Goal: Task Accomplishment & Management: Manage account settings

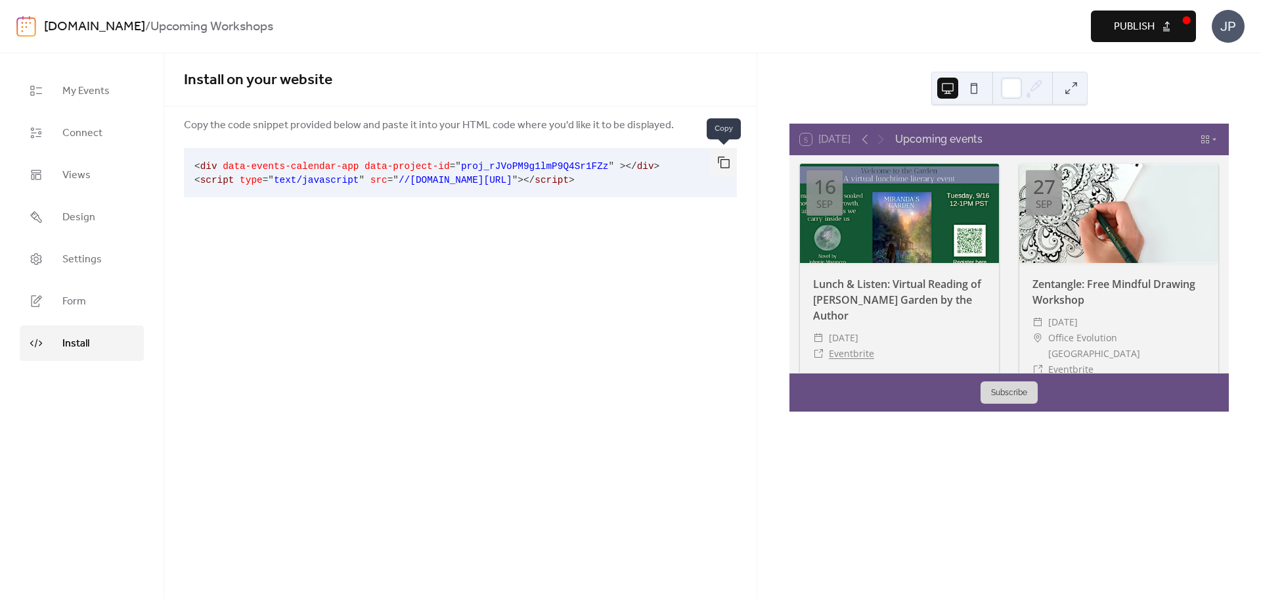
click at [718, 160] on button "button" at bounding box center [724, 162] width 26 height 29
click at [75, 217] on span "Design" at bounding box center [78, 218] width 33 height 16
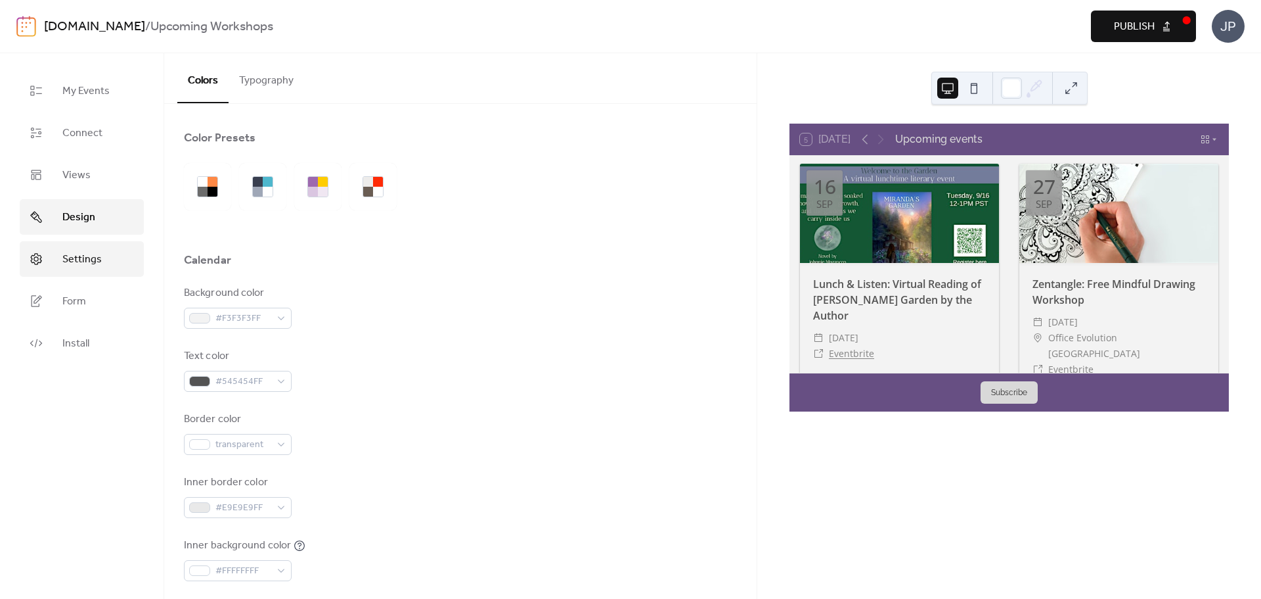
click at [78, 260] on span "Settings" at bounding box center [81, 260] width 39 height 16
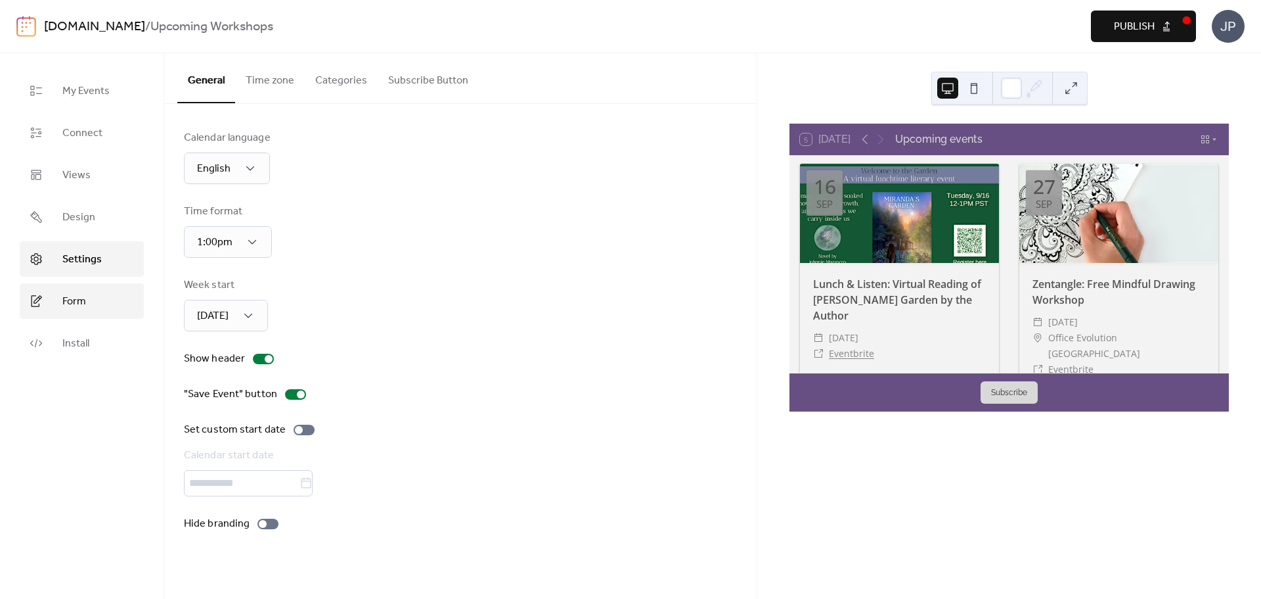
click at [90, 301] on link "Form" at bounding box center [82, 300] width 124 height 35
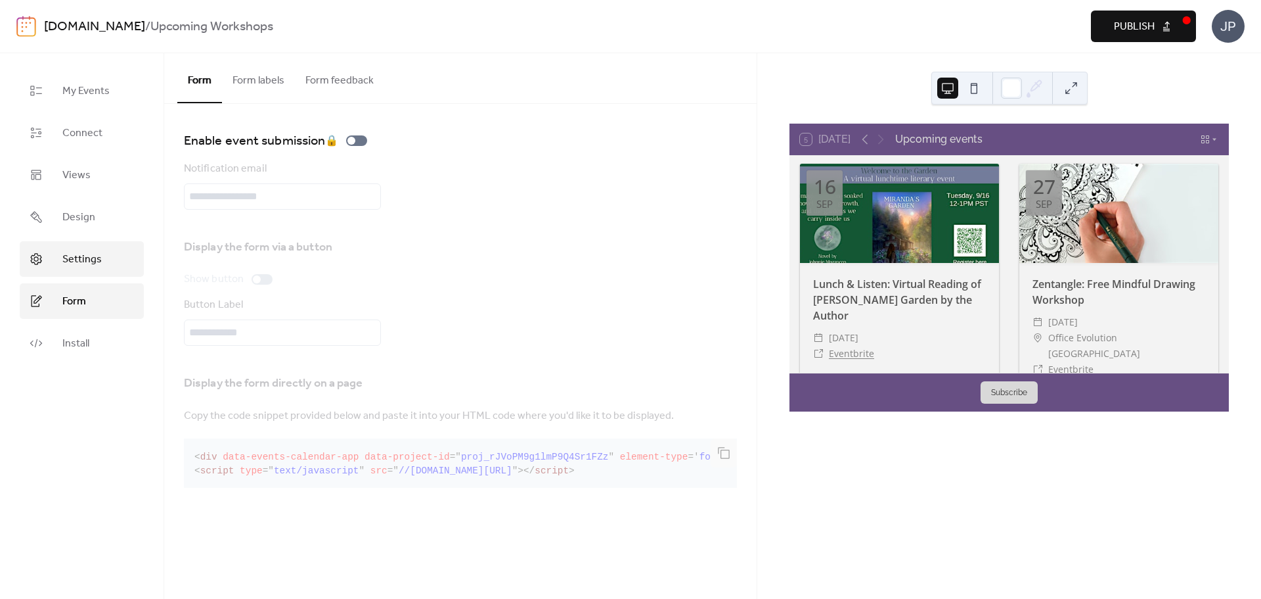
click at [85, 263] on span "Settings" at bounding box center [81, 260] width 39 height 16
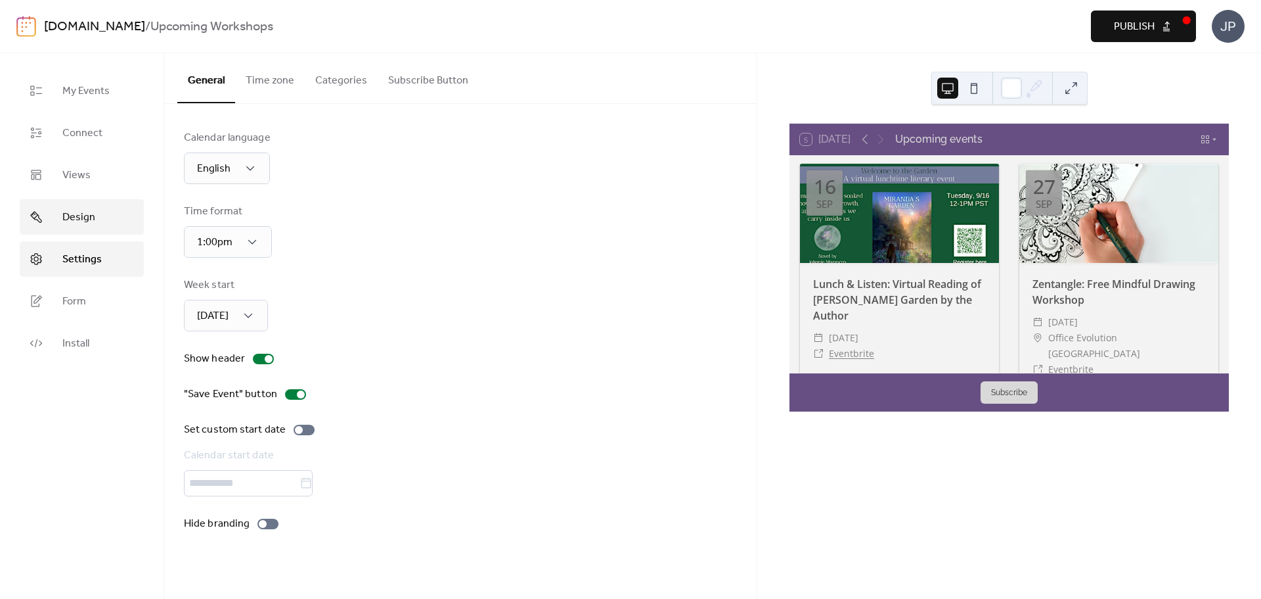
click at [78, 223] on span "Design" at bounding box center [78, 218] width 33 height 16
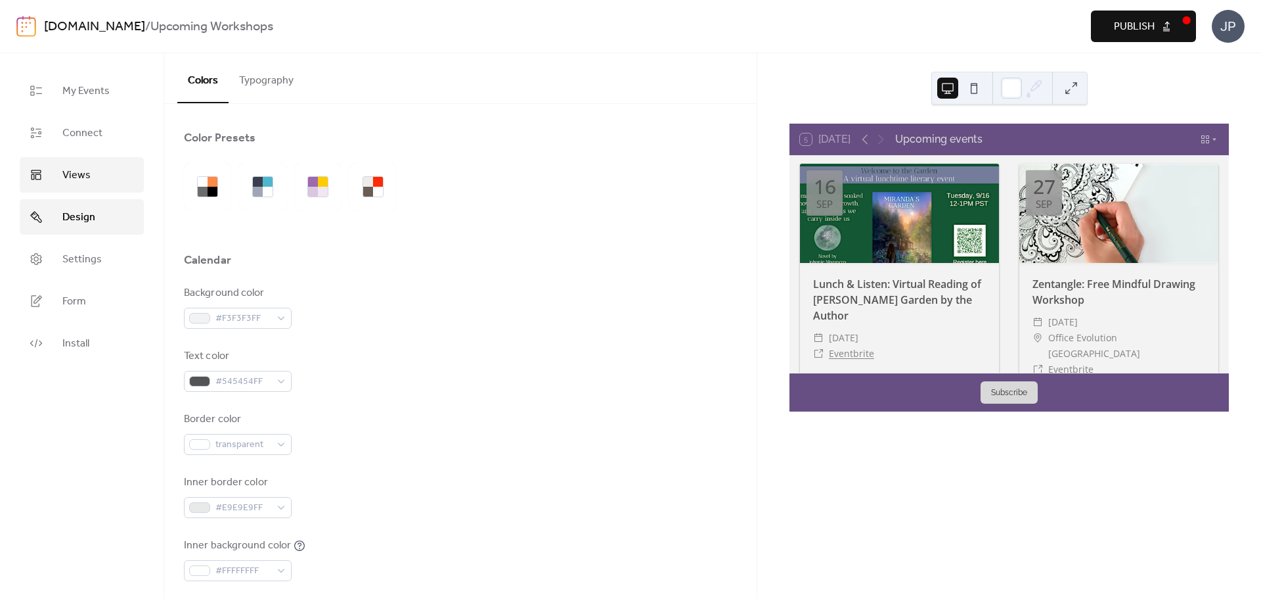
click at [74, 168] on span "Views" at bounding box center [76, 176] width 28 height 16
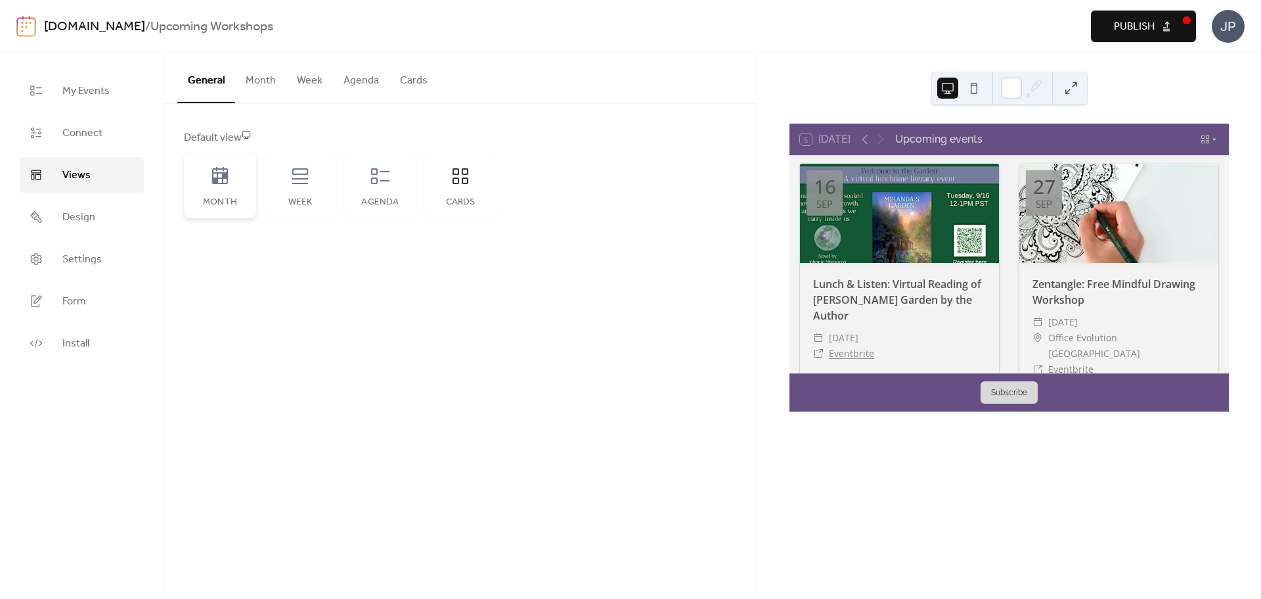
click at [229, 179] on icon at bounding box center [220, 176] width 21 height 21
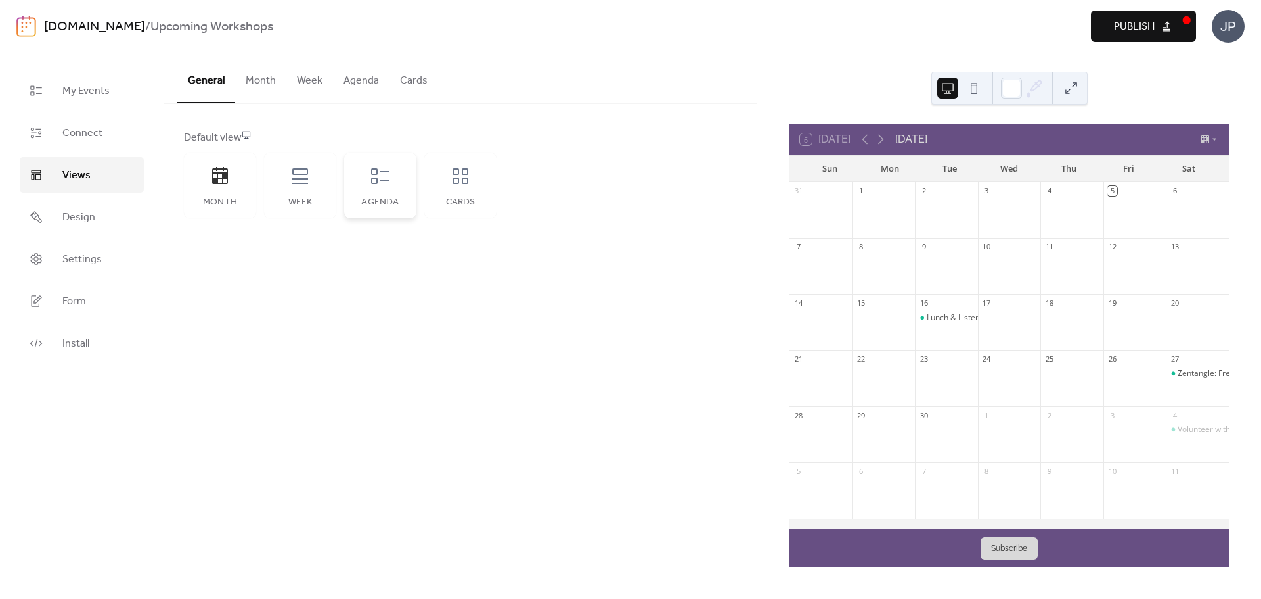
click at [415, 176] on div "Agenda" at bounding box center [380, 185] width 72 height 66
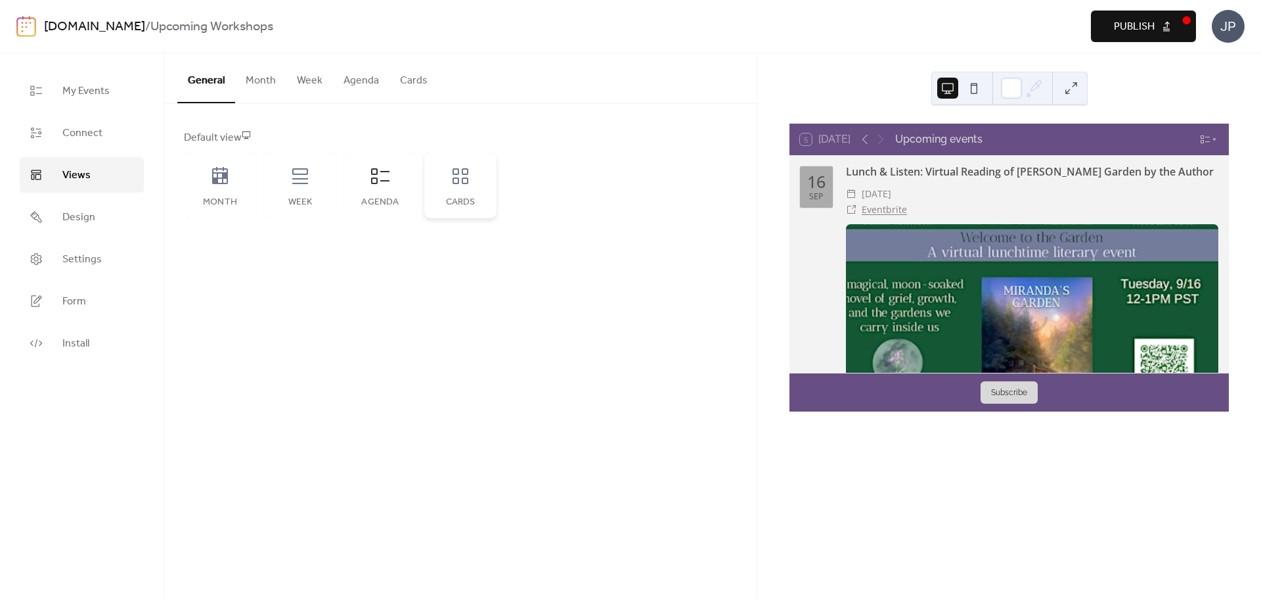
click at [460, 176] on icon at bounding box center [460, 176] width 21 height 21
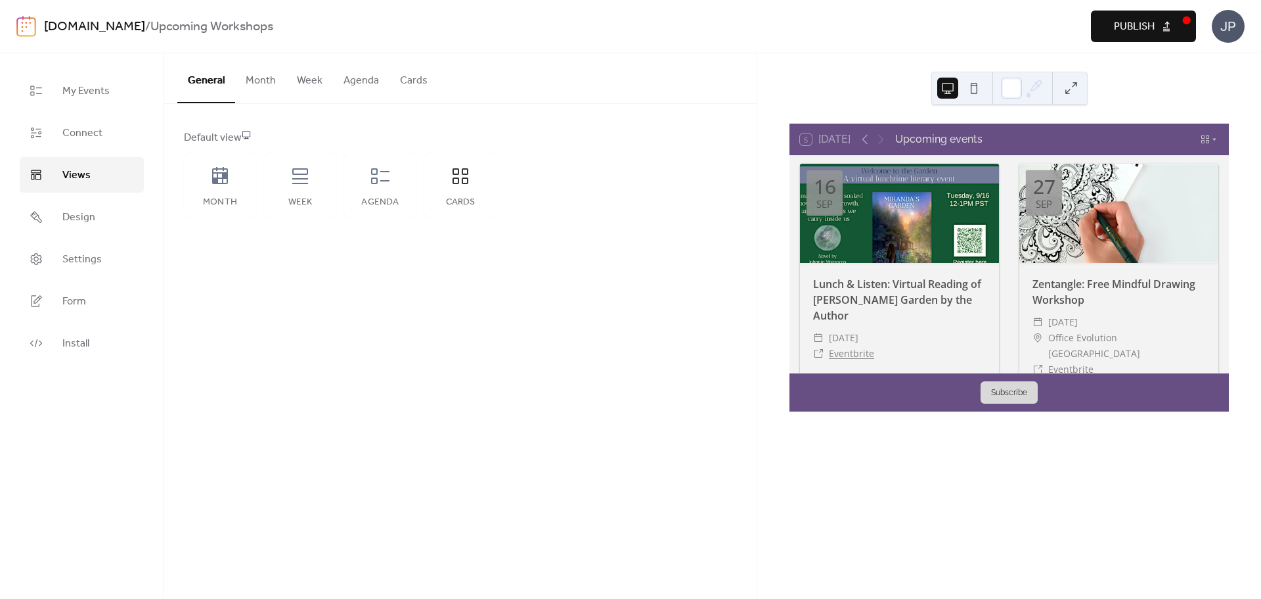
click at [272, 79] on button "Month" at bounding box center [260, 77] width 51 height 49
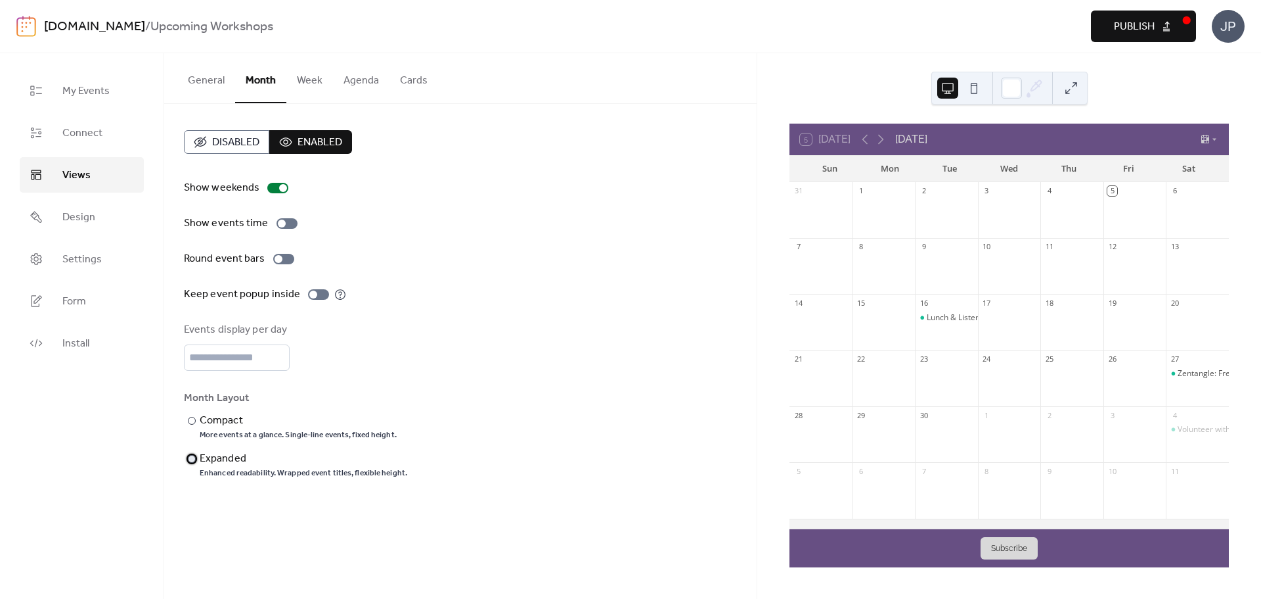
click at [225, 460] on div "Expanded" at bounding box center [302, 459] width 205 height 16
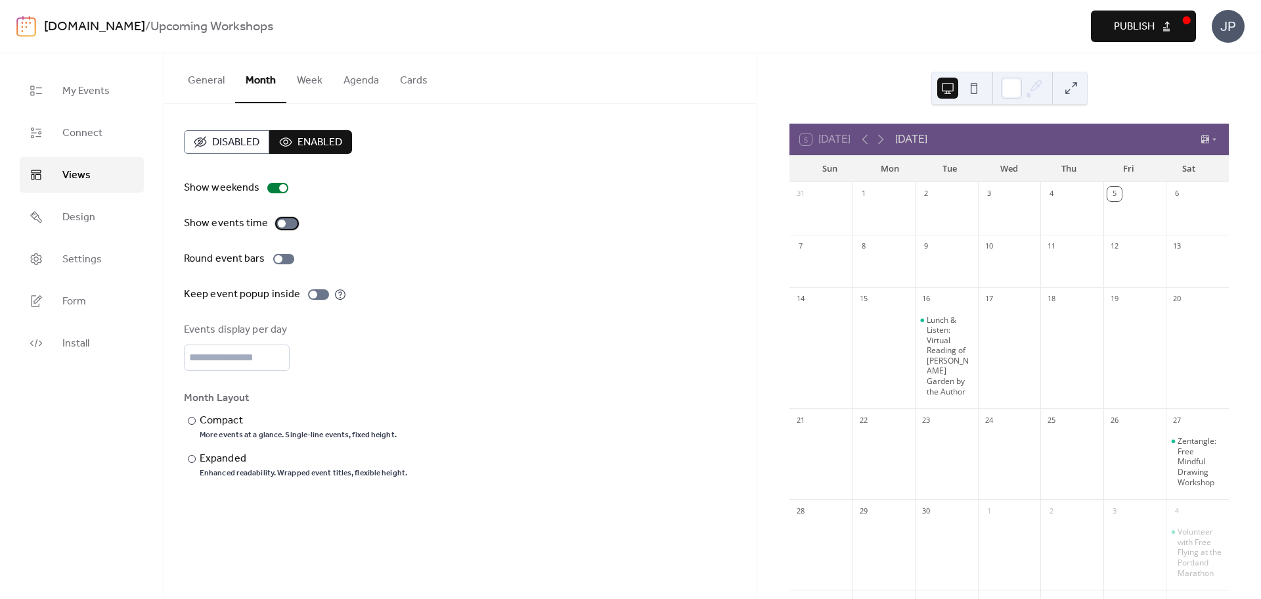
click at [285, 224] on div at bounding box center [287, 223] width 21 height 11
click at [279, 258] on div at bounding box center [279, 259] width 8 height 8
click at [283, 263] on div at bounding box center [283, 259] width 21 height 11
click at [286, 256] on div at bounding box center [283, 259] width 21 height 11
click at [285, 258] on div at bounding box center [289, 259] width 8 height 8
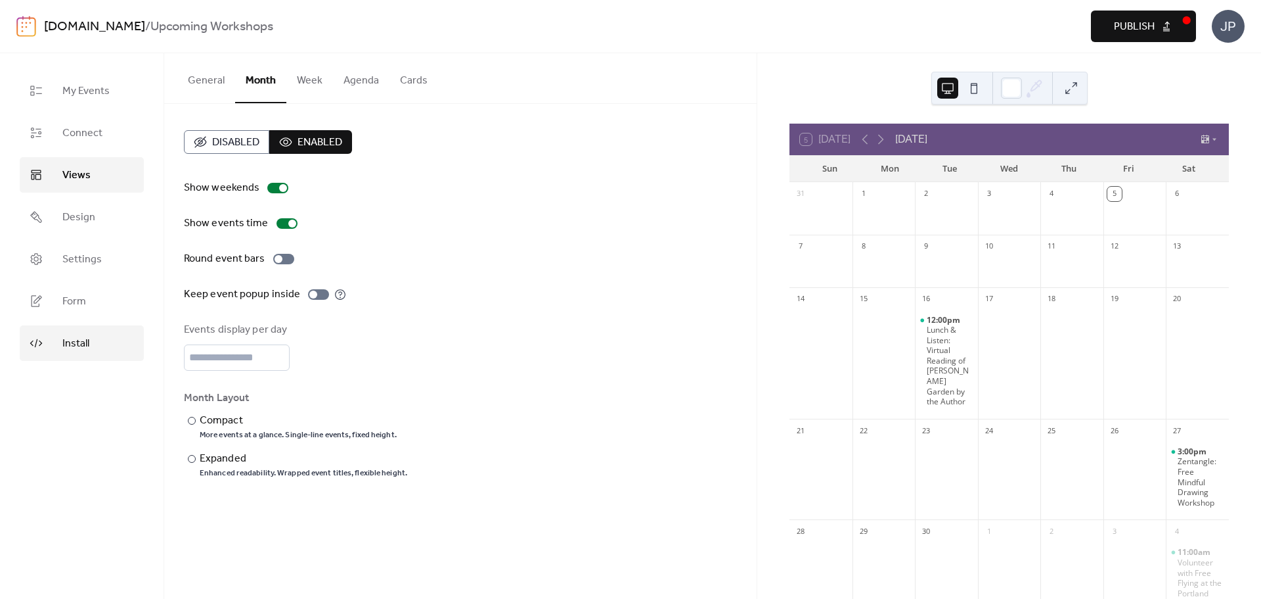
click at [60, 348] on link "Install" at bounding box center [82, 342] width 124 height 35
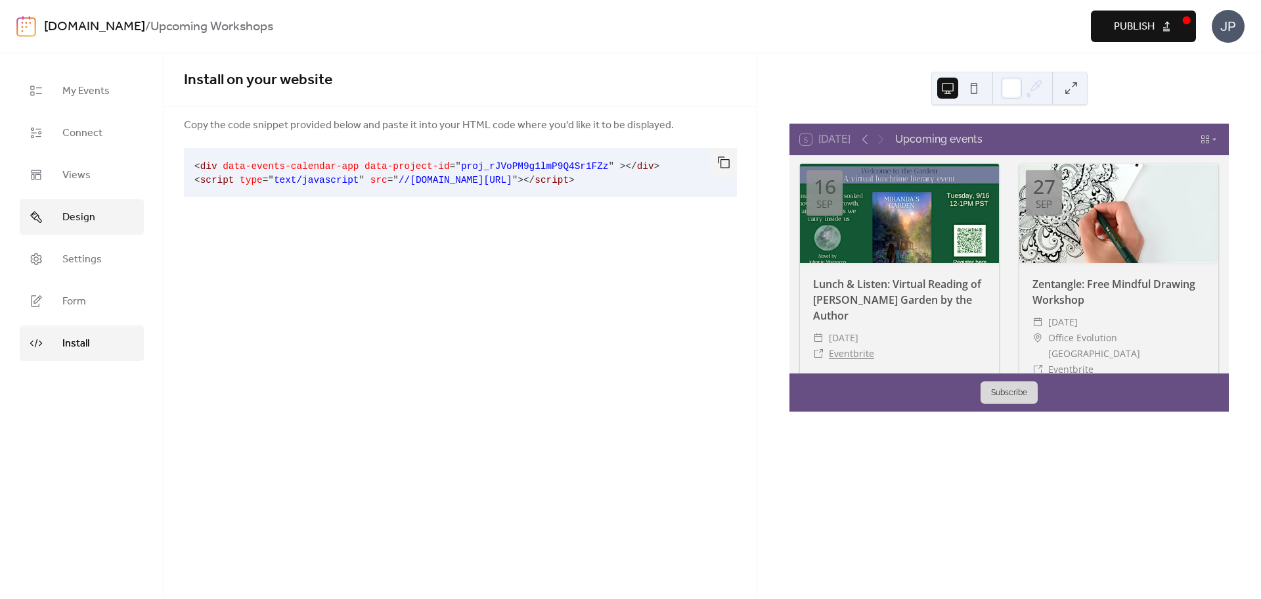
click at [85, 214] on span "Design" at bounding box center [78, 218] width 33 height 16
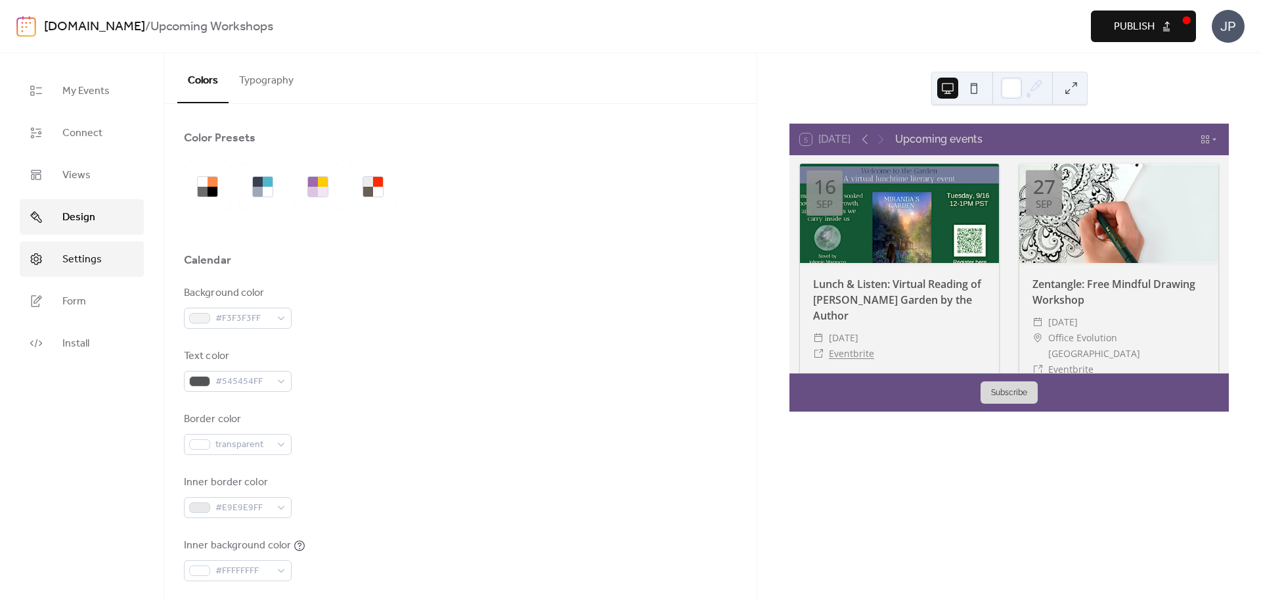
click at [101, 258] on link "Settings" at bounding box center [82, 258] width 124 height 35
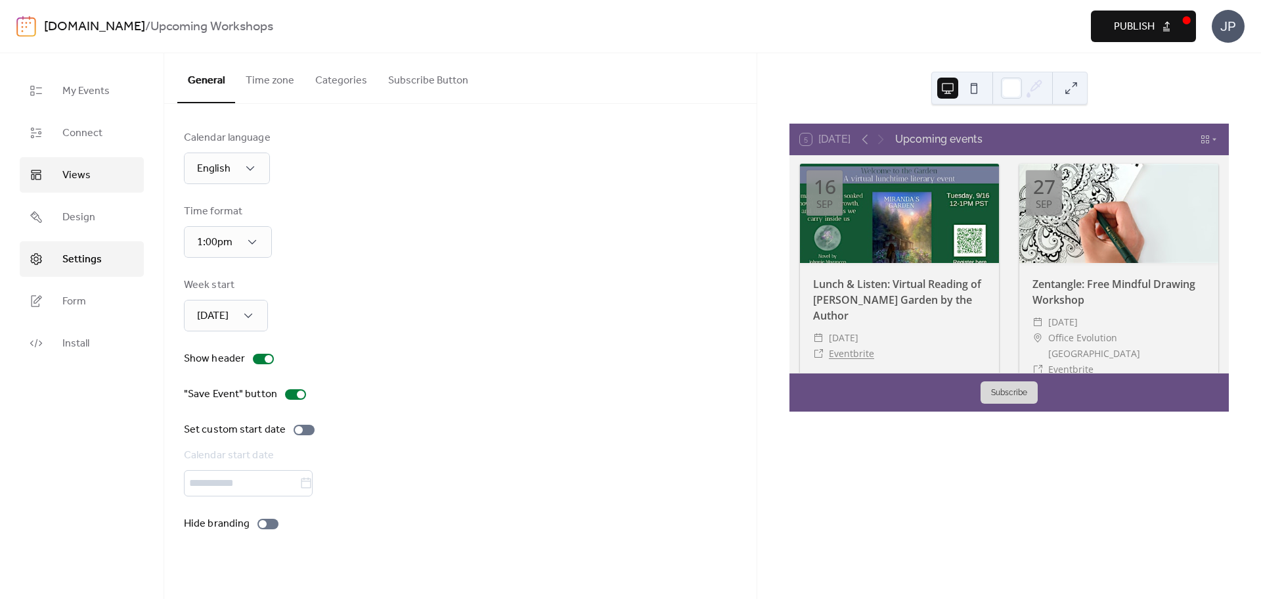
click at [61, 171] on link "Views" at bounding box center [82, 174] width 124 height 35
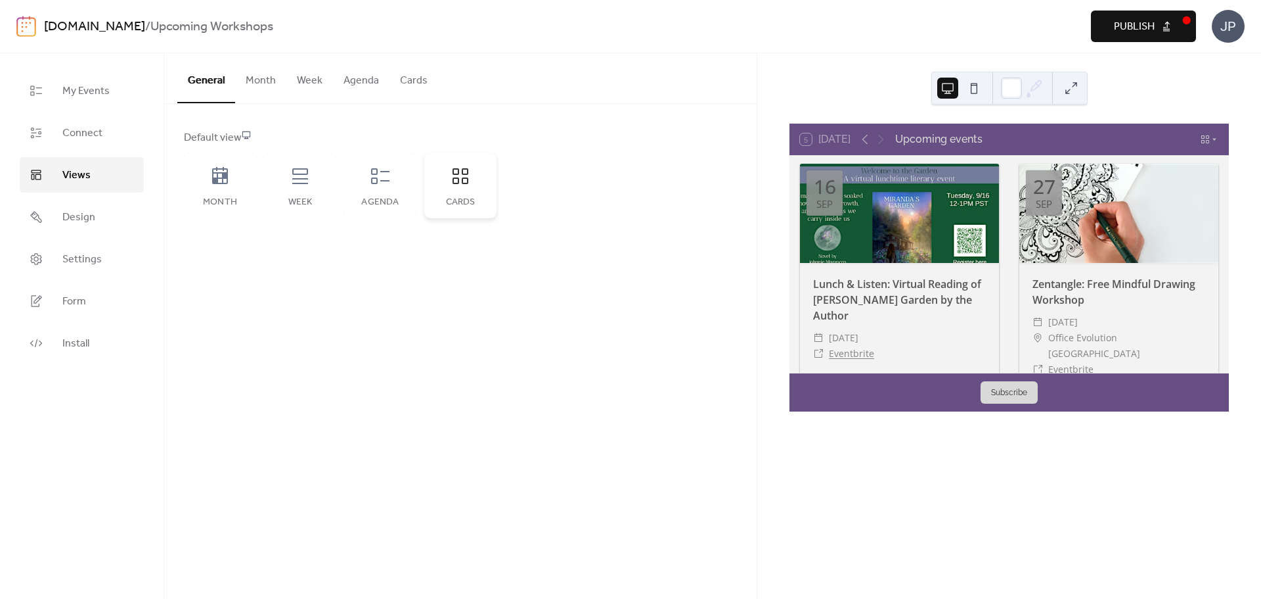
click at [470, 187] on div "Cards" at bounding box center [460, 185] width 72 height 66
click at [1177, 23] on button "Publish" at bounding box center [1143, 27] width 105 height 32
click at [114, 336] on link "Install" at bounding box center [82, 342] width 124 height 35
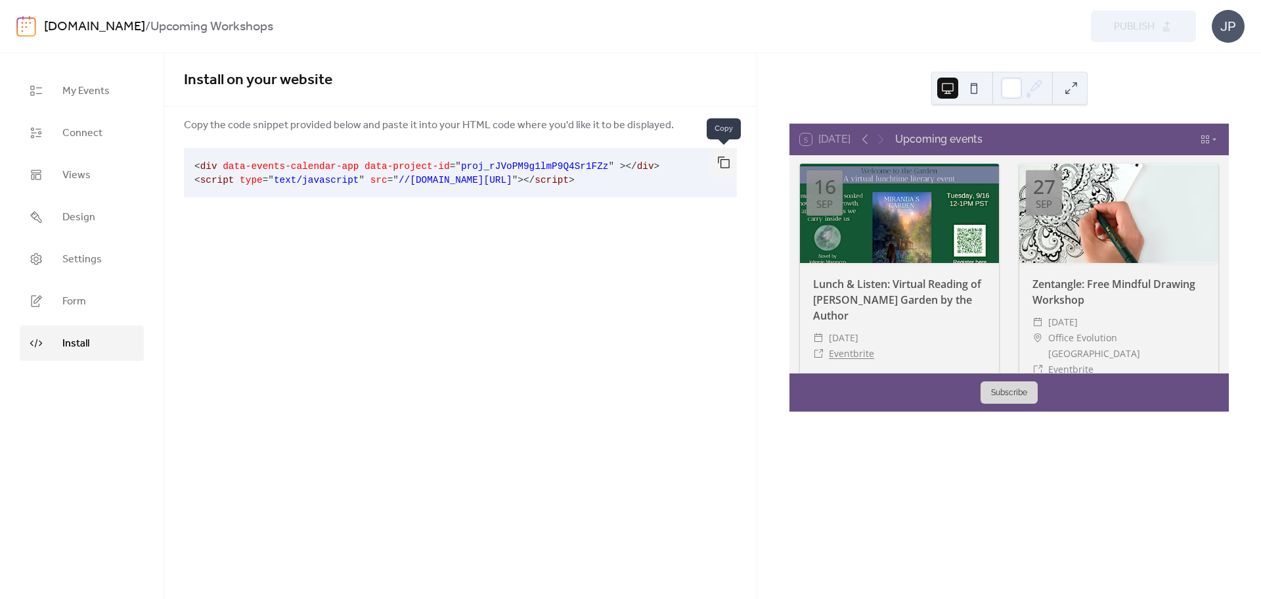
click at [729, 162] on button "button" at bounding box center [724, 162] width 26 height 29
drag, startPoint x: 76, startPoint y: 212, endPoint x: 74, endPoint y: 200, distance: 12.0
click at [76, 212] on span "Design" at bounding box center [78, 218] width 33 height 16
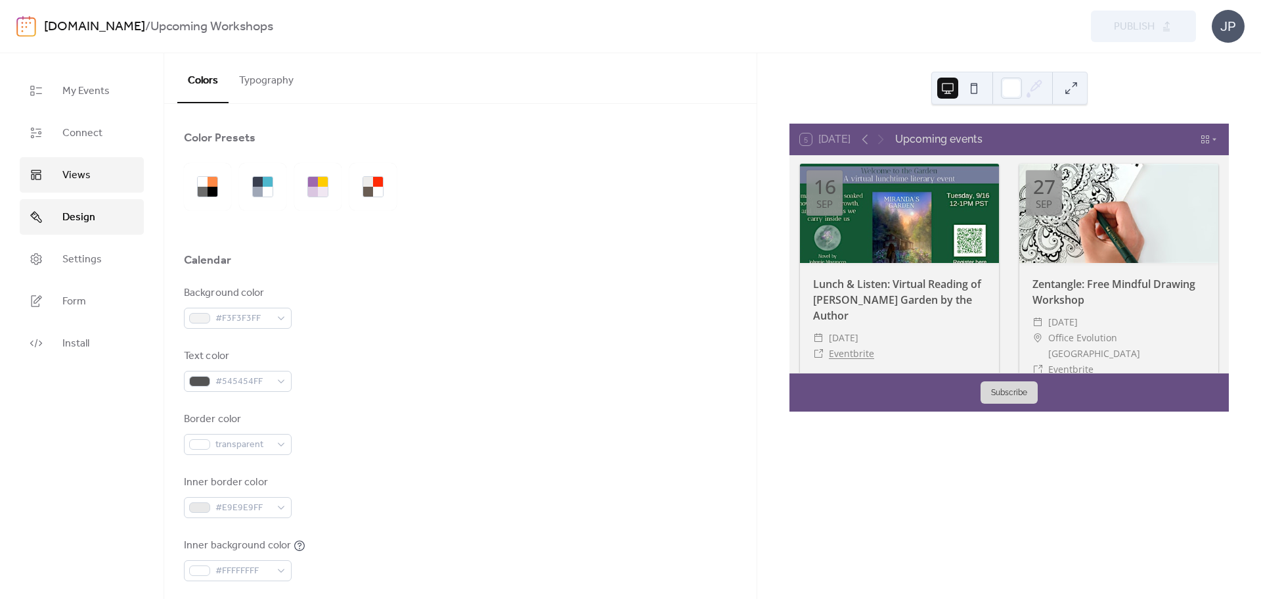
click at [92, 166] on link "Views" at bounding box center [82, 174] width 124 height 35
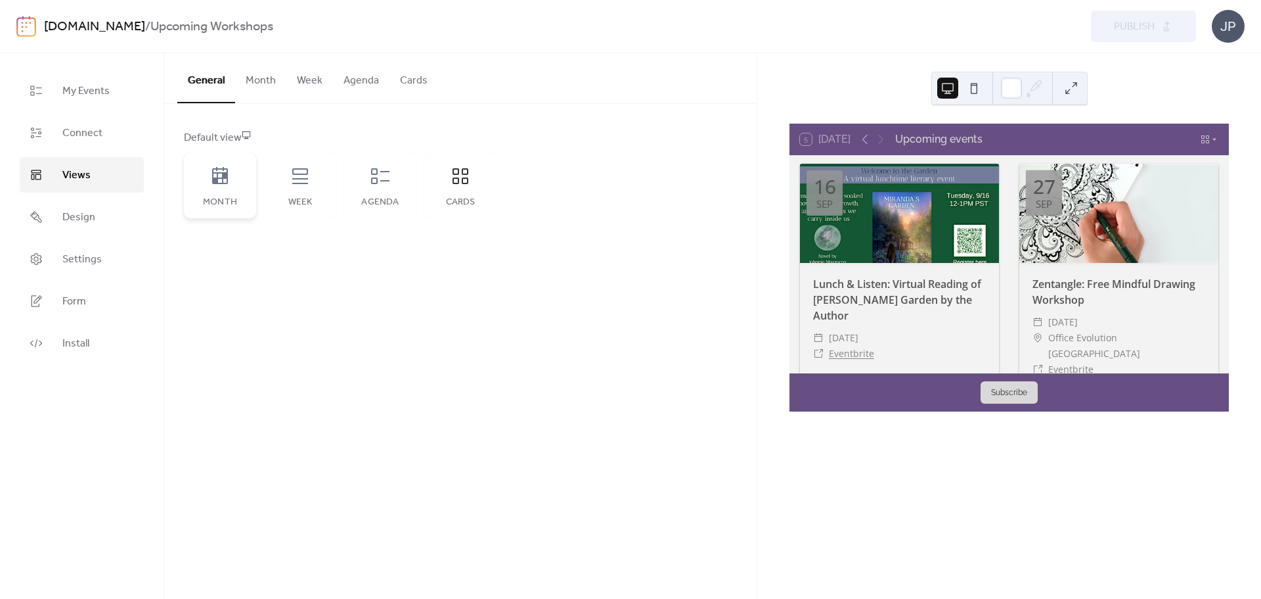
click at [218, 191] on div "Month" at bounding box center [220, 185] width 72 height 66
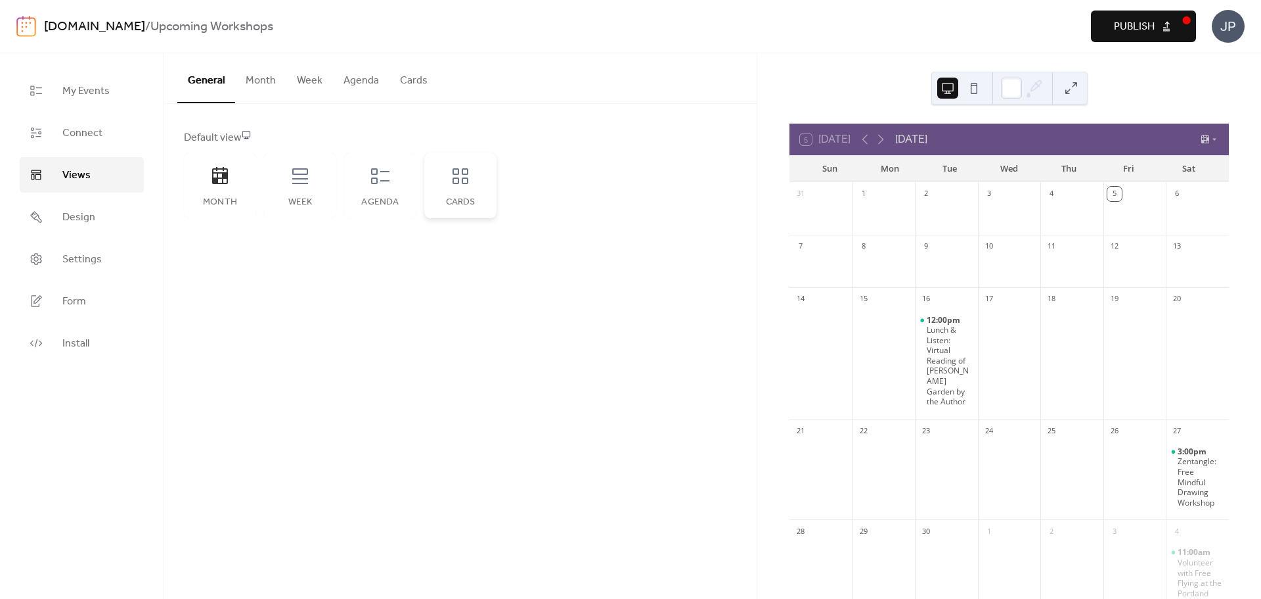
click at [466, 187] on div "Cards" at bounding box center [460, 185] width 72 height 66
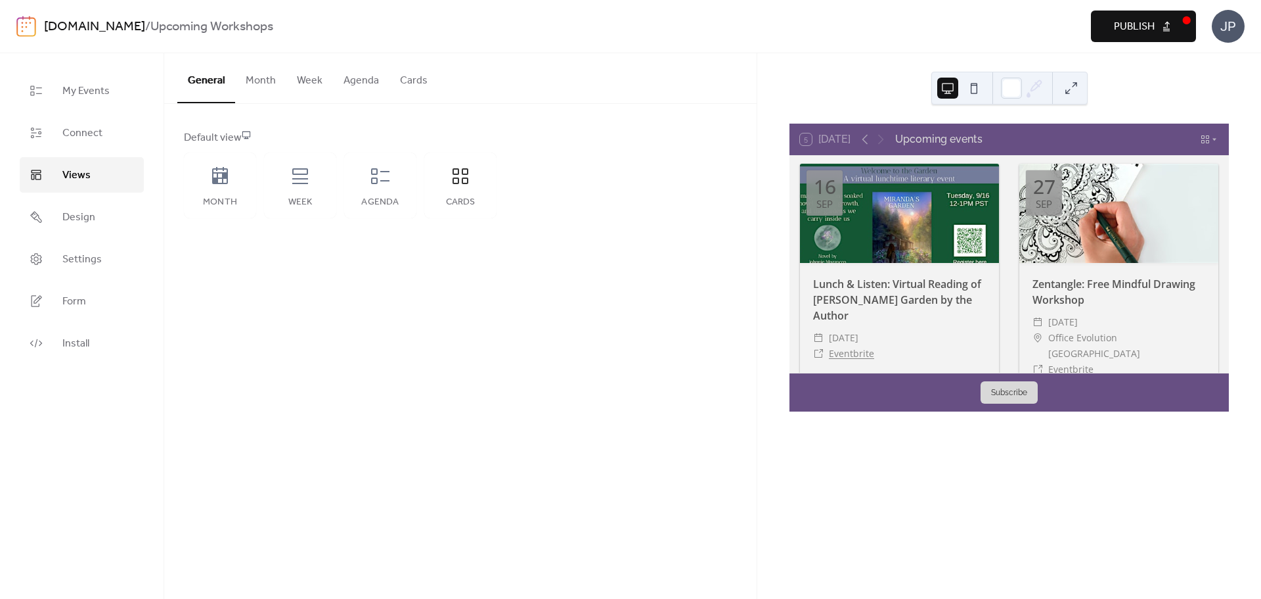
click at [258, 76] on button "Month" at bounding box center [260, 77] width 51 height 49
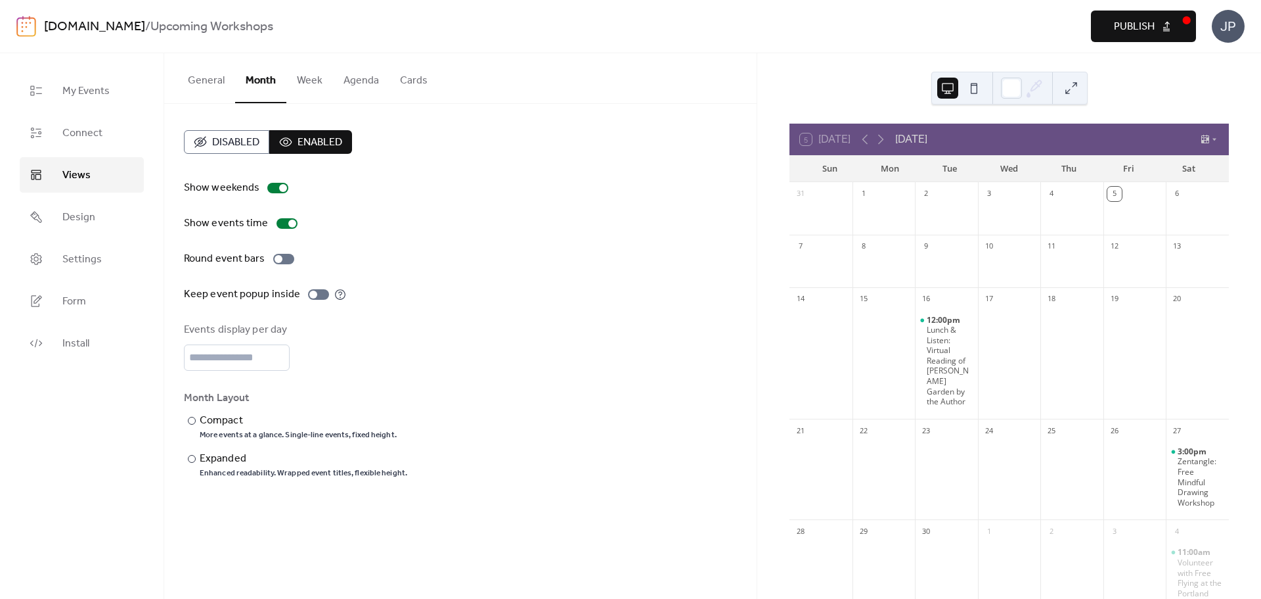
click at [410, 79] on button "Cards" at bounding box center [414, 77] width 49 height 49
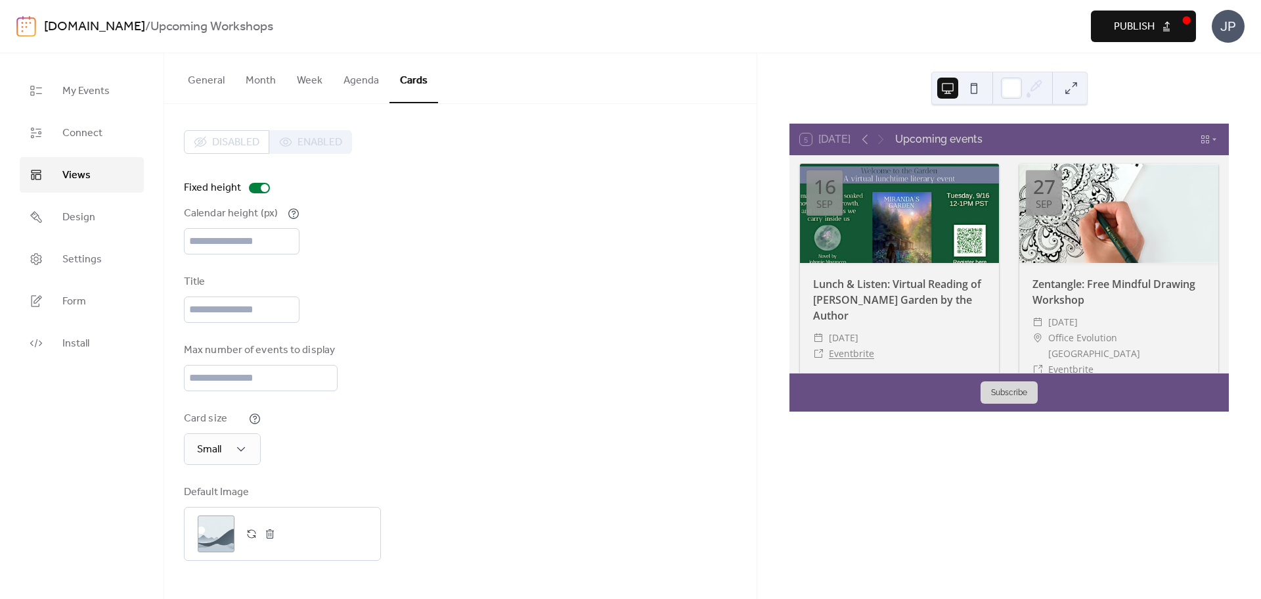
click at [316, 141] on div "Disabled Enabled" at bounding box center [268, 142] width 168 height 24
click at [281, 147] on div "Disabled Enabled" at bounding box center [268, 142] width 168 height 24
click at [268, 74] on button "Month" at bounding box center [260, 77] width 51 height 49
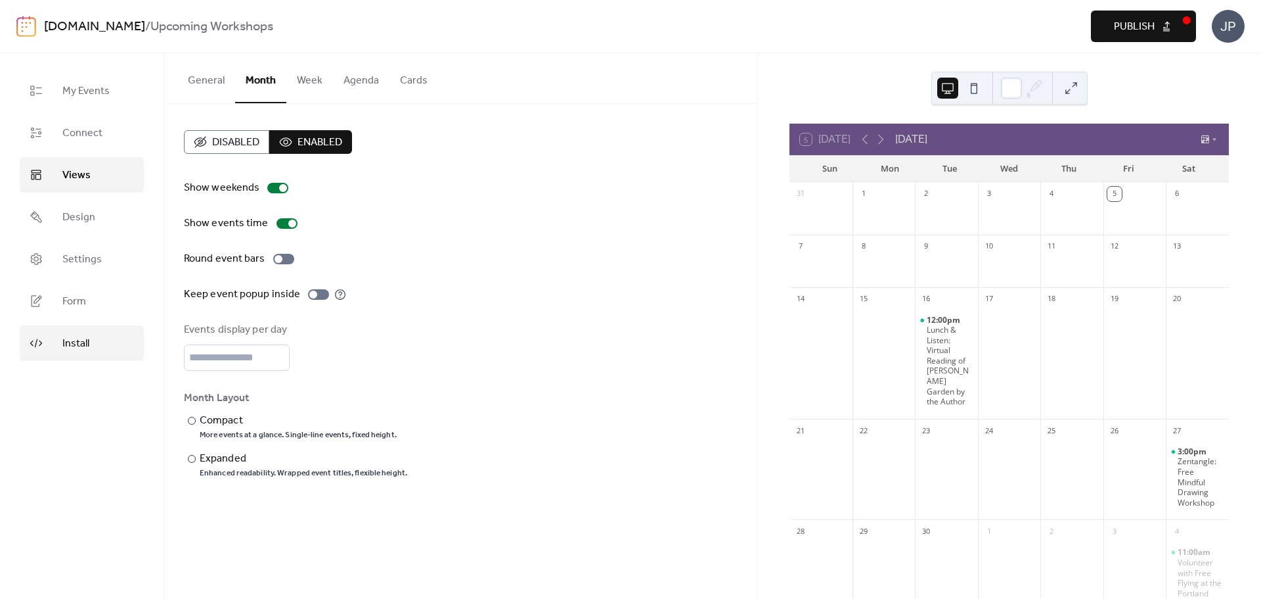
click at [89, 336] on span "Install" at bounding box center [75, 344] width 27 height 16
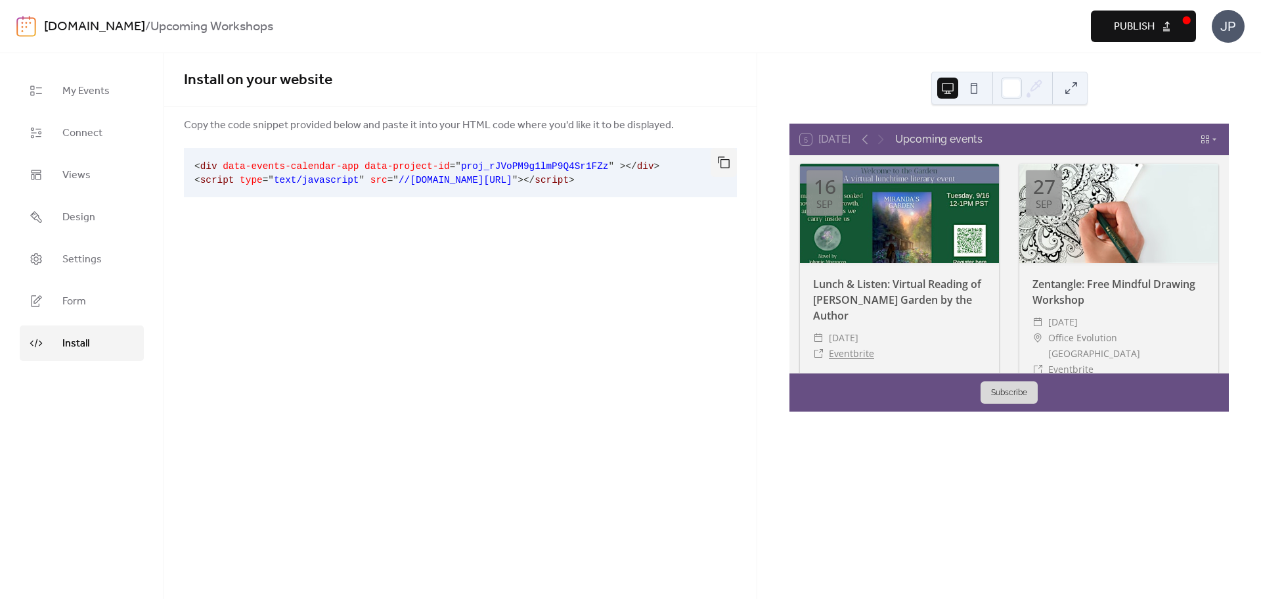
click at [1203, 137] on icon at bounding box center [1206, 139] width 8 height 8
click at [1188, 163] on div "Month" at bounding box center [1184, 157] width 60 height 22
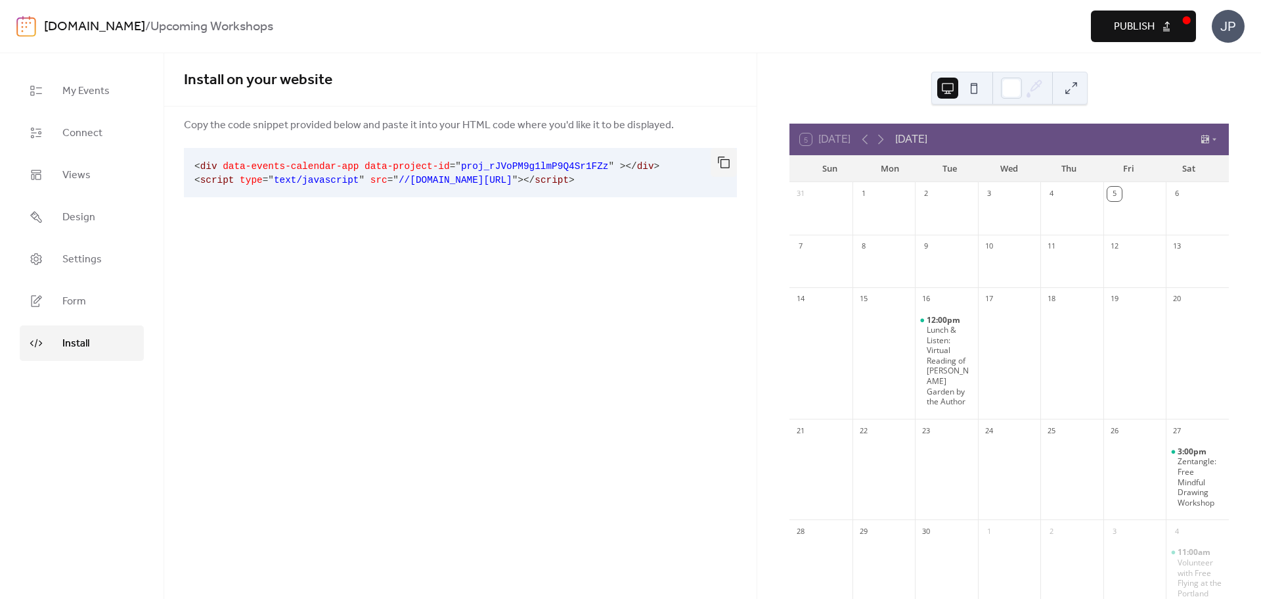
click at [1202, 133] on div "5 [DATE] [DATE]" at bounding box center [1010, 140] width 440 height 32
click at [1206, 142] on icon at bounding box center [1205, 139] width 11 height 11
click at [1192, 179] on span "Cards" at bounding box center [1191, 179] width 21 height 12
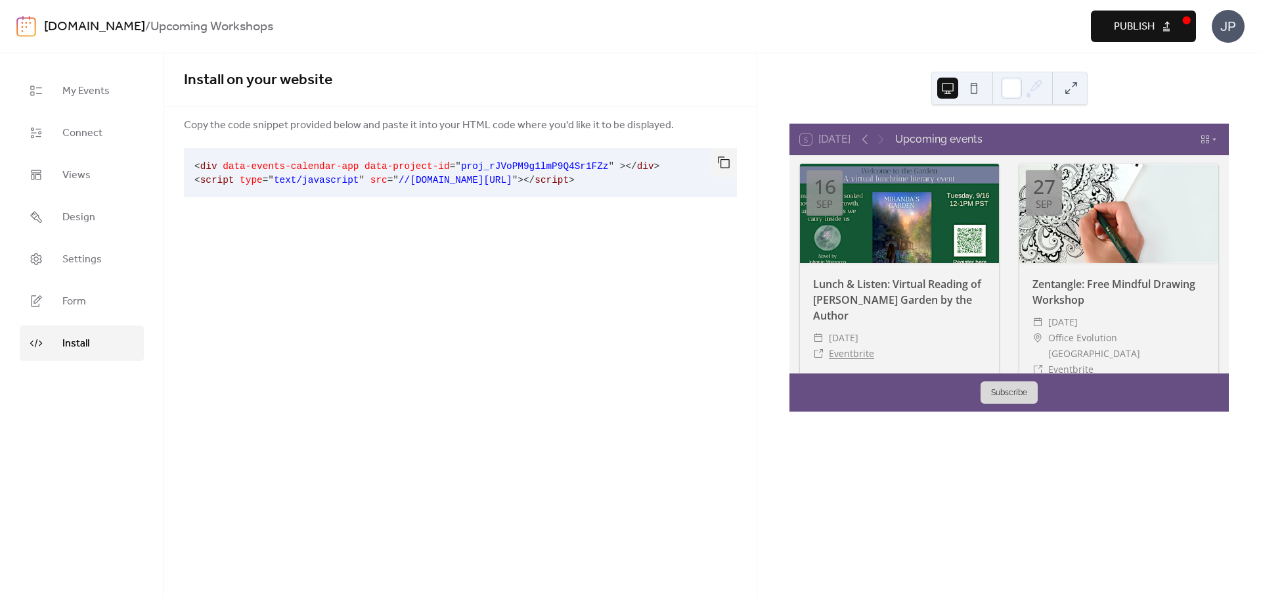
click at [997, 394] on button "Subscribe" at bounding box center [1009, 392] width 57 height 22
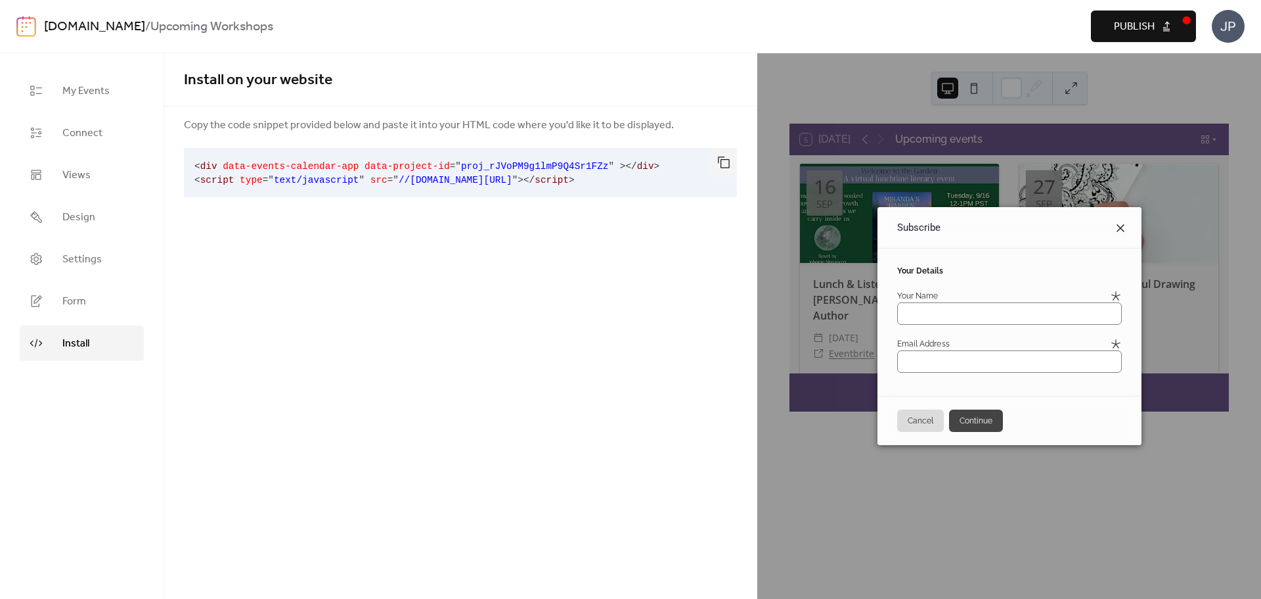
click at [1128, 225] on icon at bounding box center [1121, 228] width 16 height 16
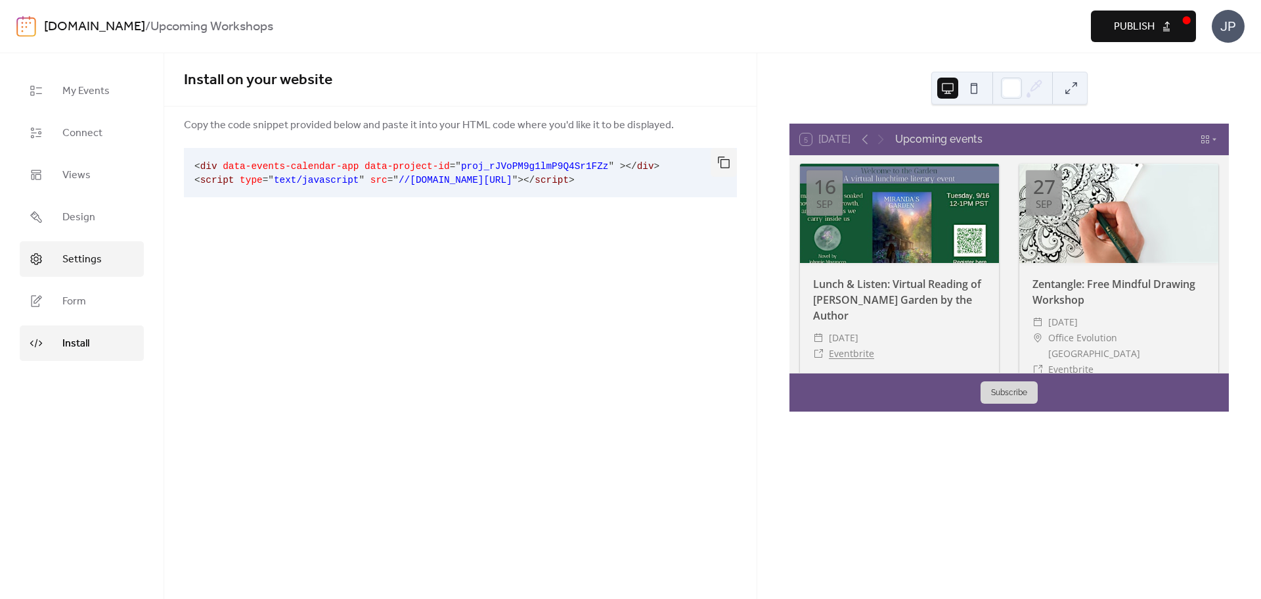
click at [86, 261] on span "Settings" at bounding box center [81, 260] width 39 height 16
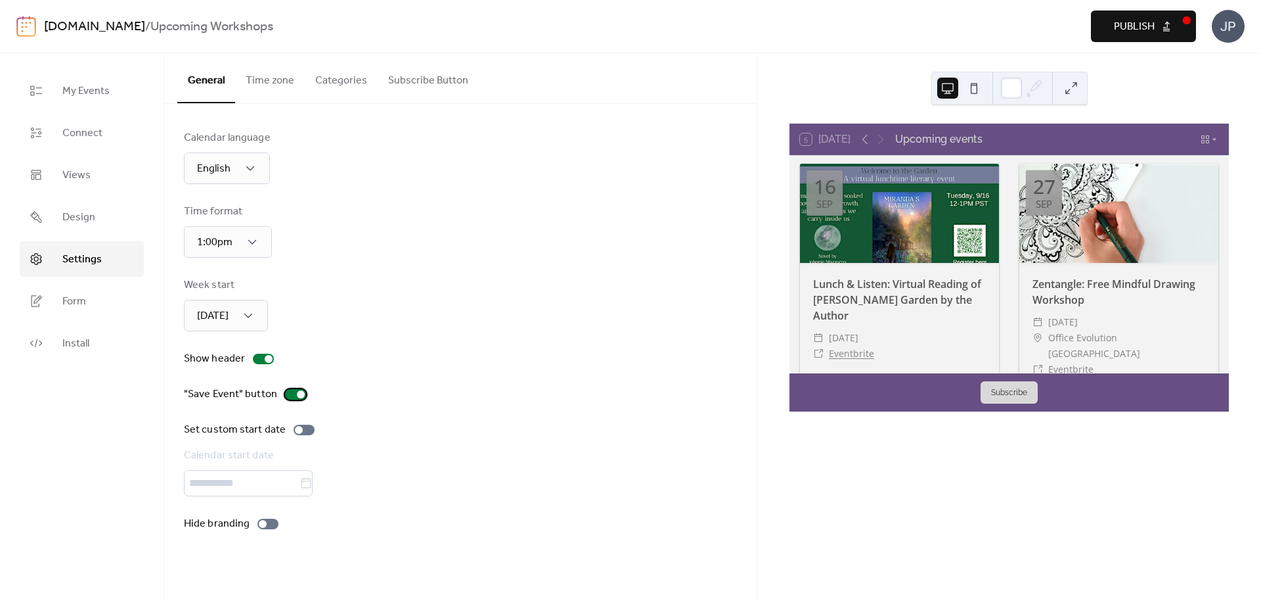
click at [300, 393] on div at bounding box center [301, 394] width 8 height 8
click at [300, 393] on div at bounding box center [295, 394] width 21 height 11
click at [344, 78] on button "Categories" at bounding box center [341, 77] width 73 height 49
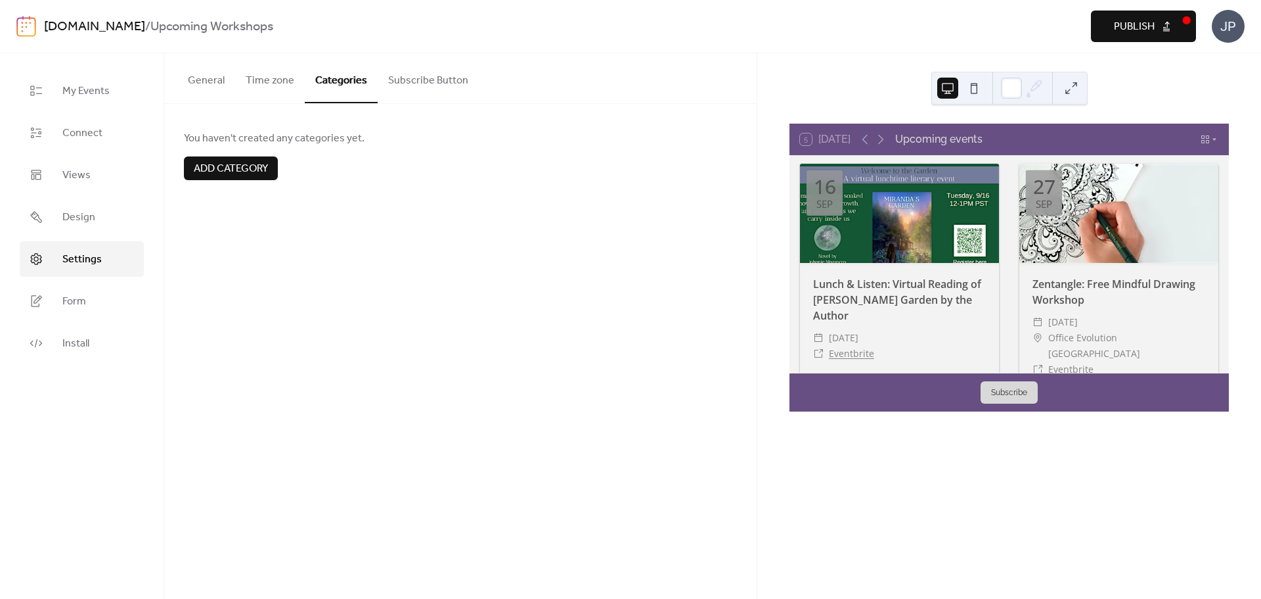
click at [409, 78] on button "Subscribe Button" at bounding box center [428, 77] width 101 height 49
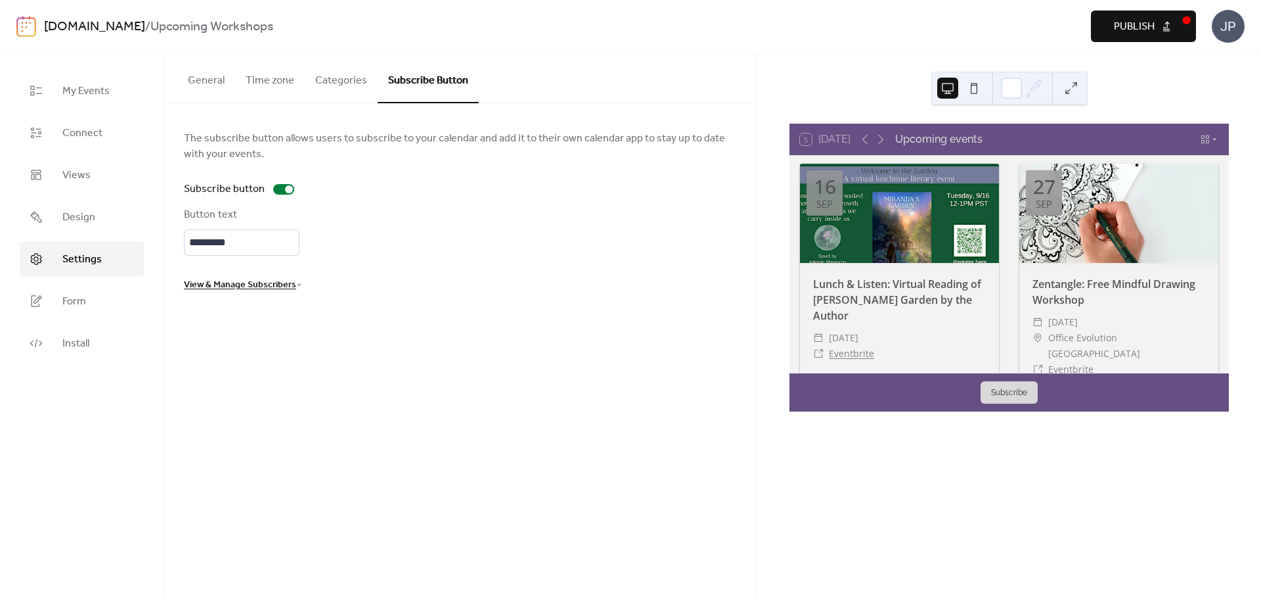
click at [270, 285] on span "View & Manage Subscribers" at bounding box center [240, 285] width 112 height 16
click at [235, 246] on input "*********" at bounding box center [242, 242] width 116 height 26
click at [428, 225] on div "Button text *********" at bounding box center [460, 231] width 553 height 49
click at [570, 278] on div "View & Manage Subscribers >" at bounding box center [460, 285] width 553 height 16
click at [277, 283] on span "View & Manage Subscribers" at bounding box center [240, 285] width 112 height 16
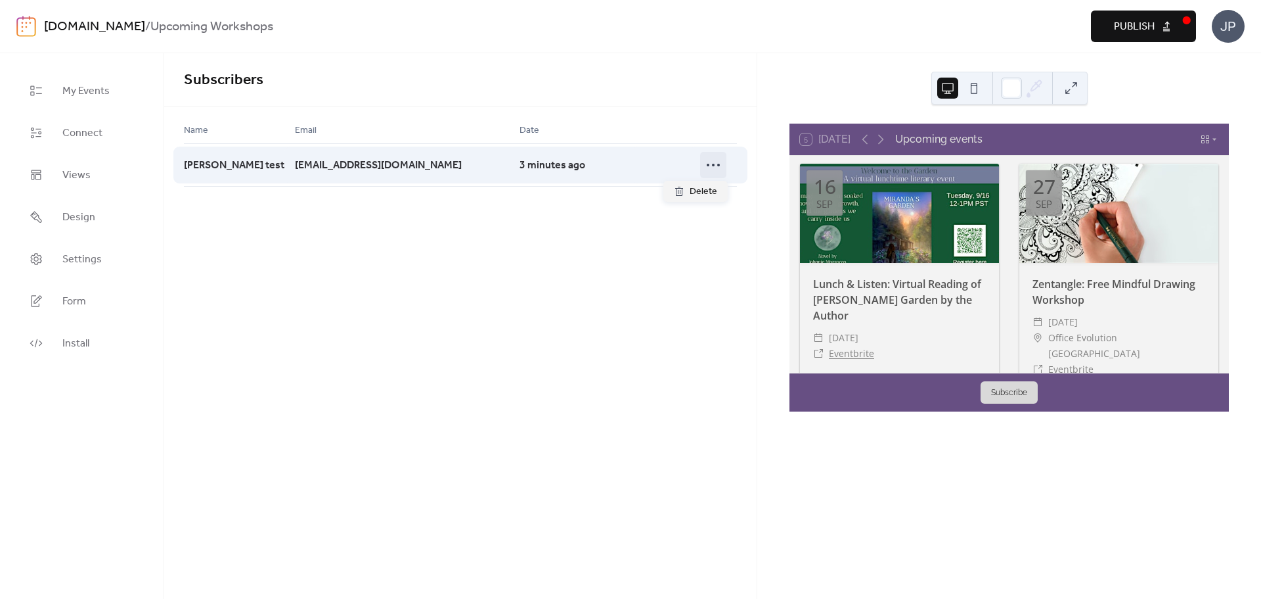
click at [717, 160] on icon at bounding box center [713, 164] width 21 height 21
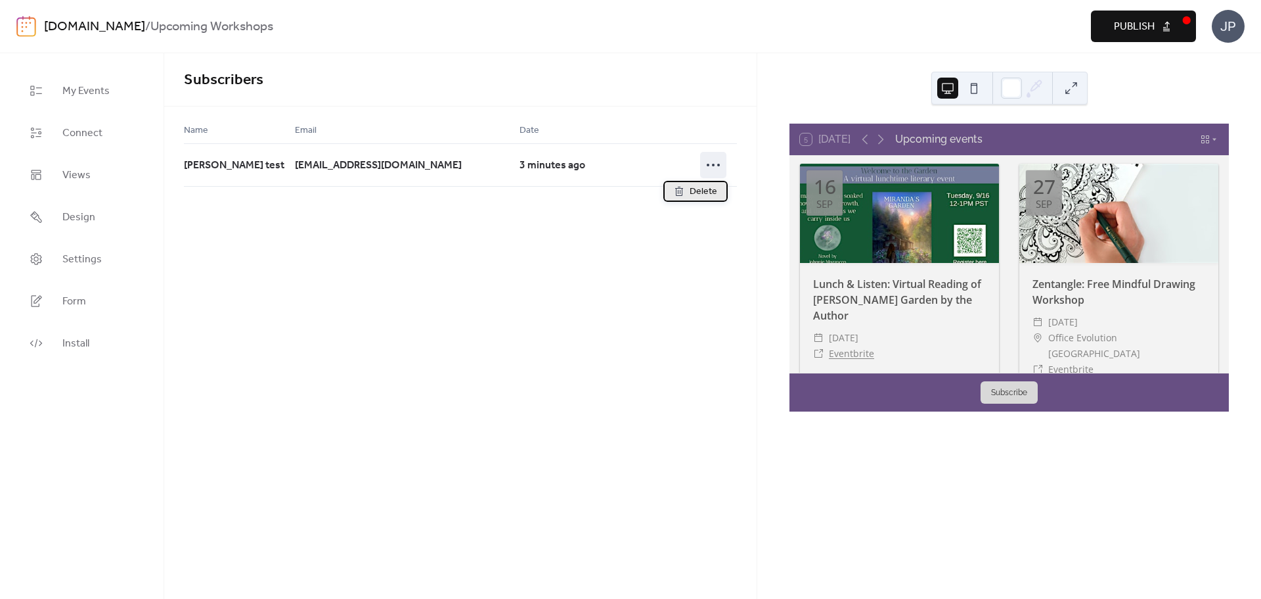
click at [701, 189] on span "Delete" at bounding box center [704, 192] width 28 height 16
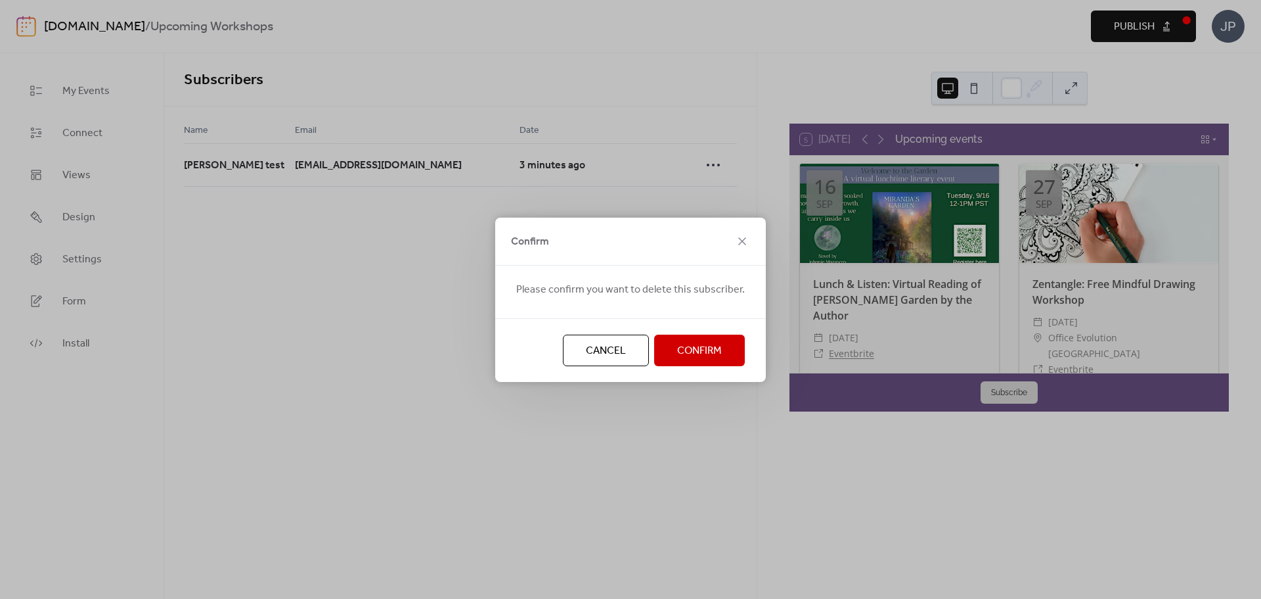
click at [684, 356] on span "Confirm" at bounding box center [699, 351] width 45 height 16
